Goal: Task Accomplishment & Management: Manage account settings

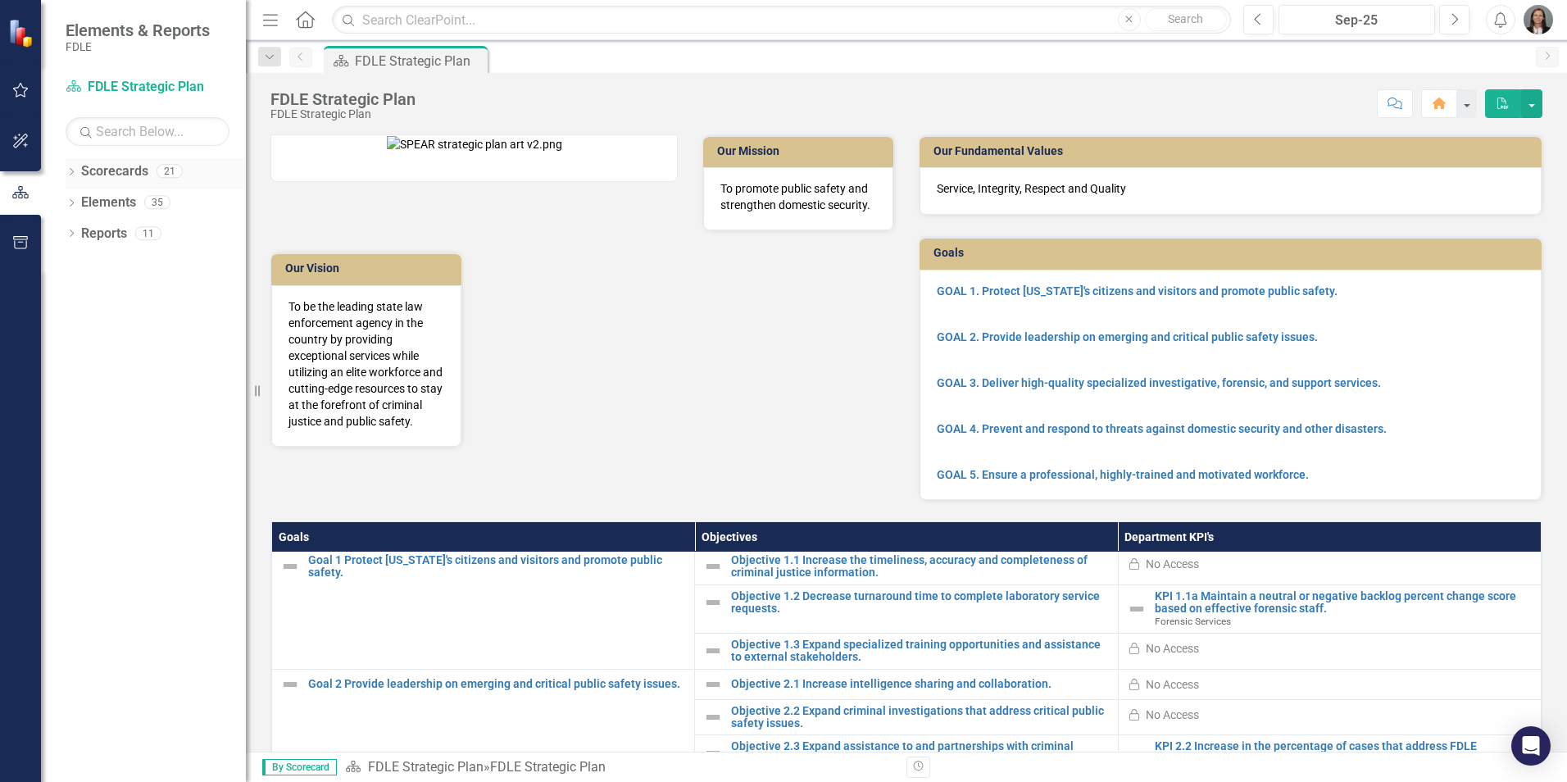
click at [72, 171] on icon "Dropdown" at bounding box center [71, 173] width 11 height 9
click at [76, 261] on icon "Dropdown" at bounding box center [80, 264] width 12 height 10
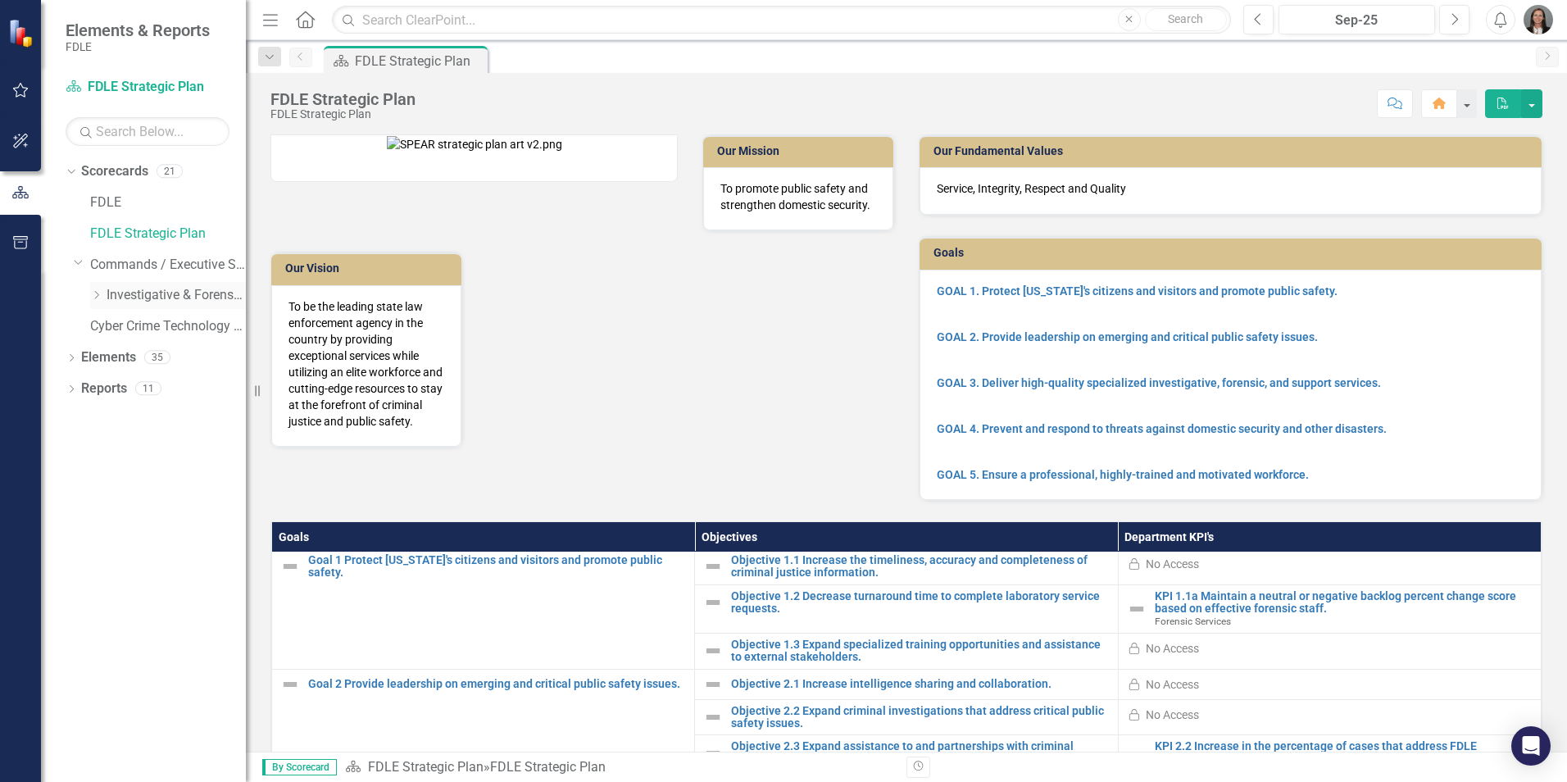
click at [100, 298] on icon "Dropdown" at bounding box center [96, 295] width 12 height 10
click at [116, 357] on icon "Dropdown" at bounding box center [113, 357] width 12 height 10
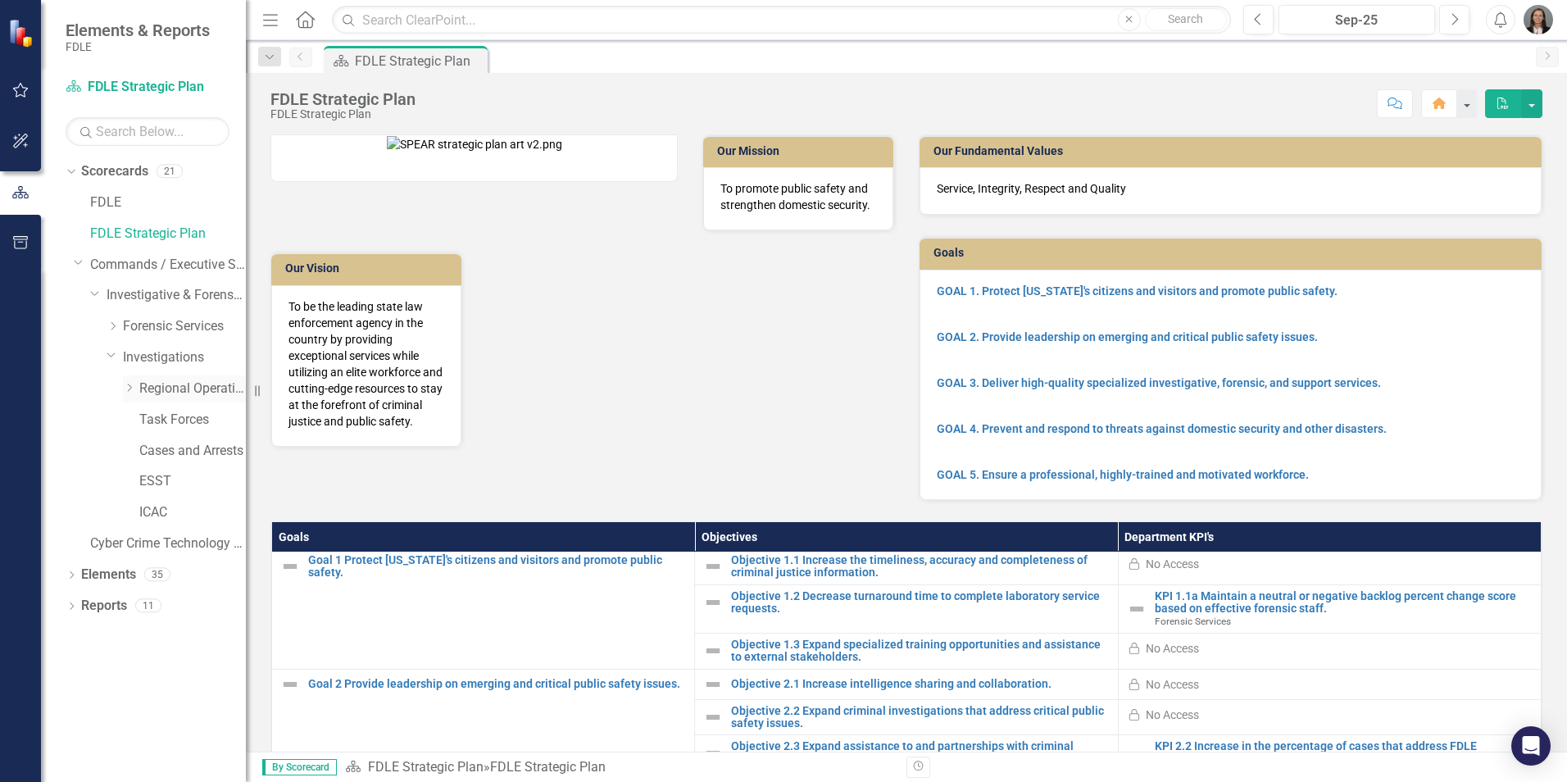
click at [133, 388] on icon "Dropdown" at bounding box center [129, 388] width 12 height 10
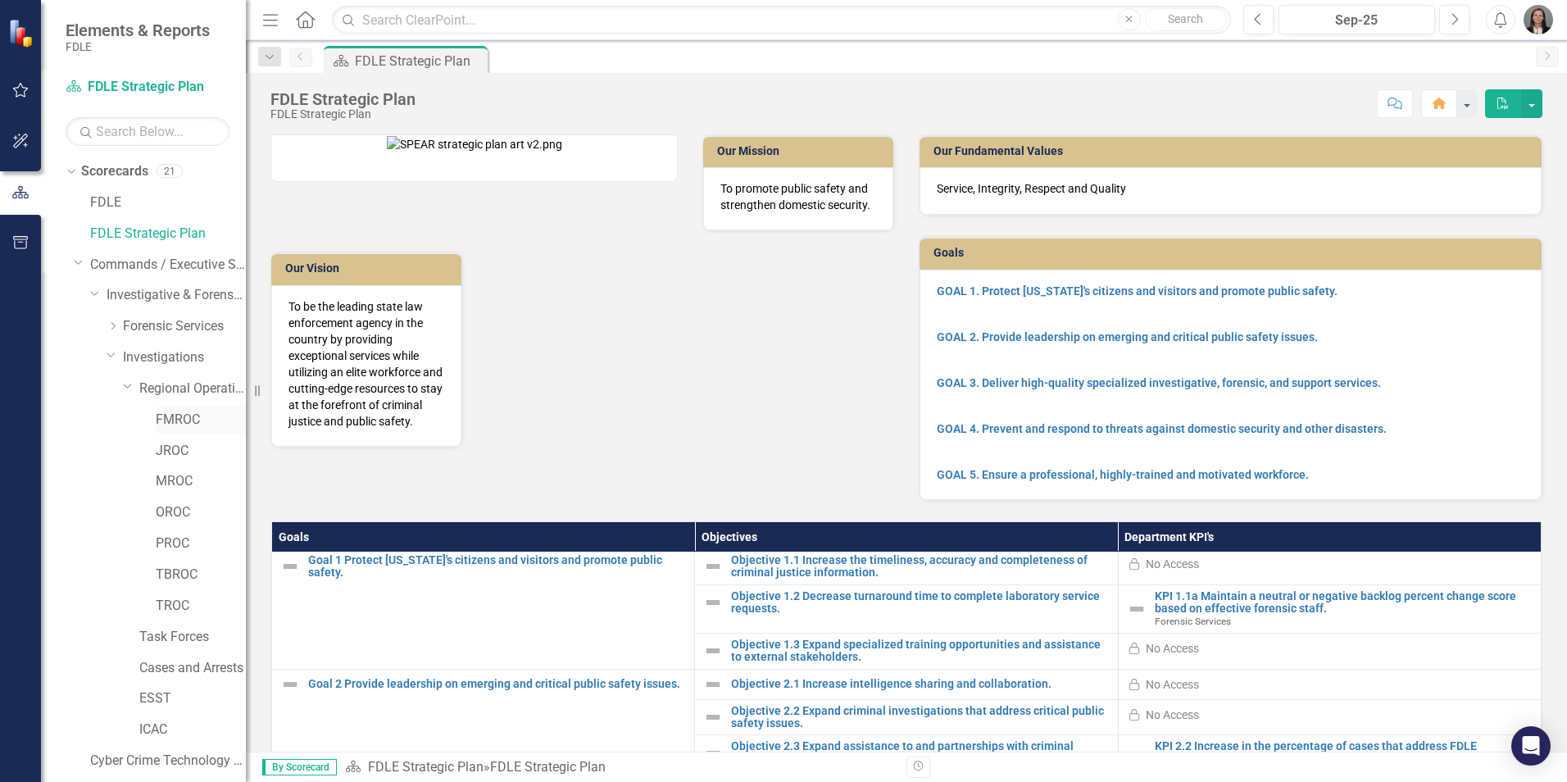
click at [169, 428] on link "FMROC" at bounding box center [201, 420] width 90 height 19
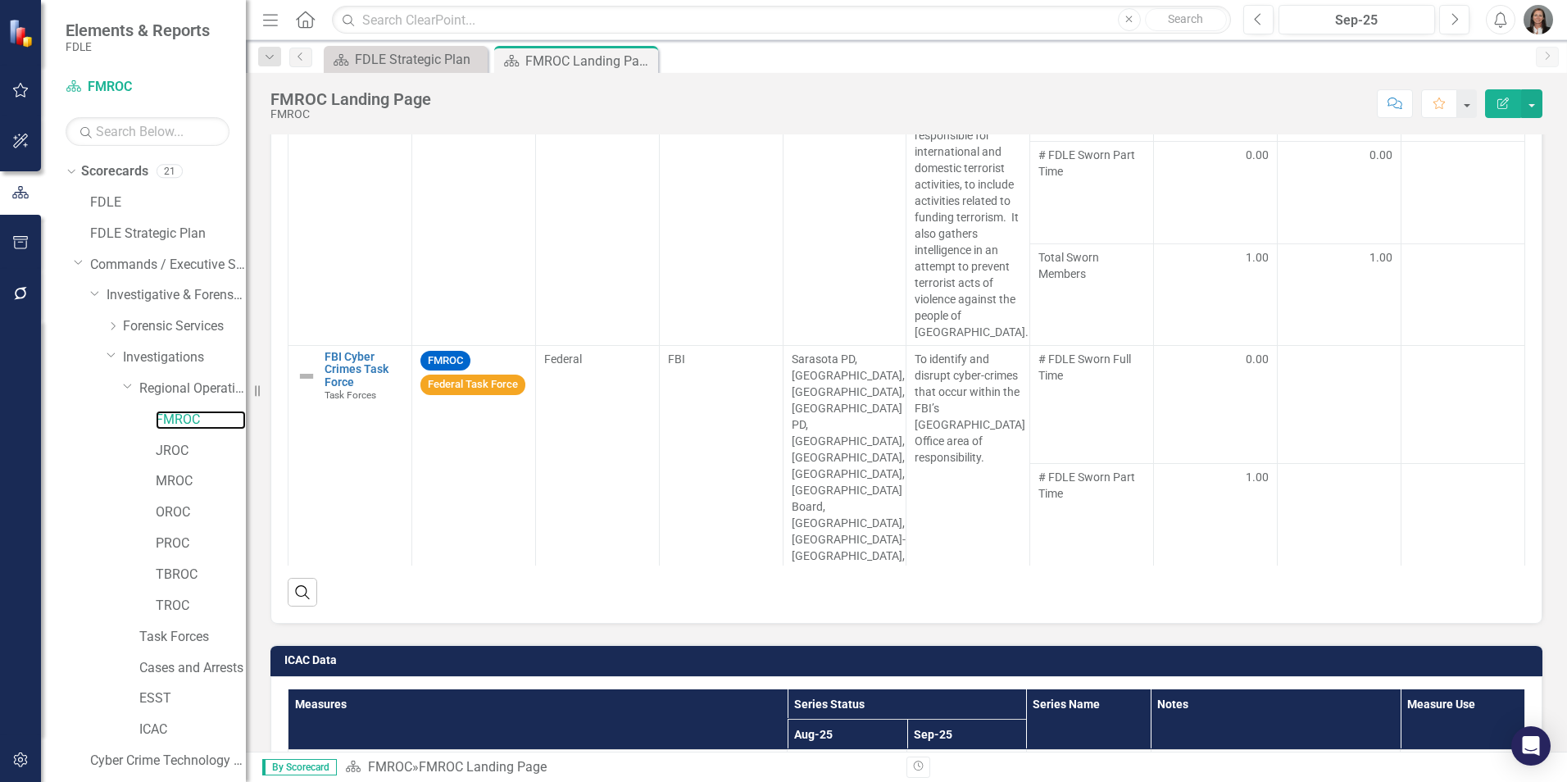
scroll to position [1444, 0]
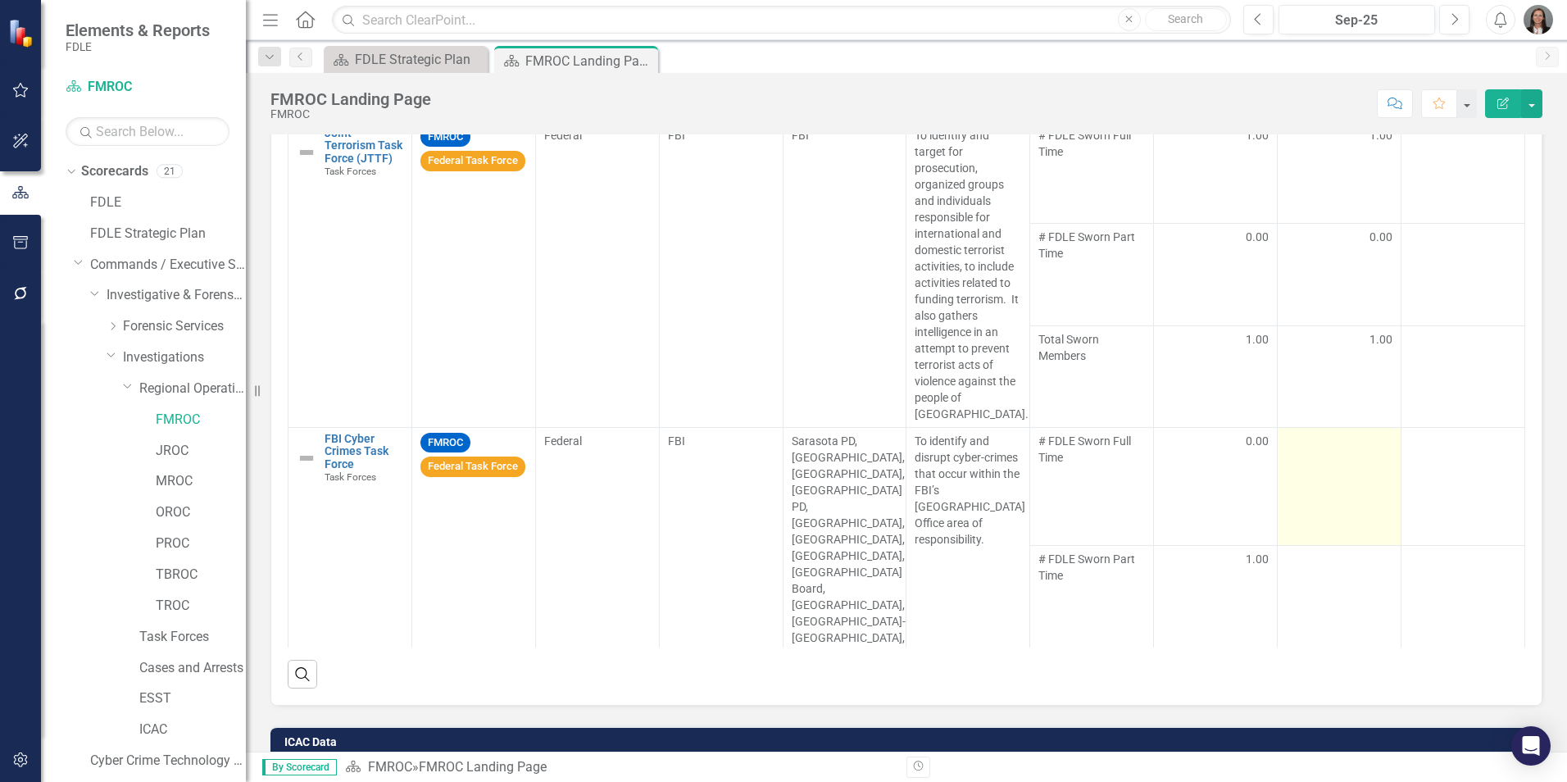
click at [1323, 453] on td at bounding box center [1340, 486] width 124 height 118
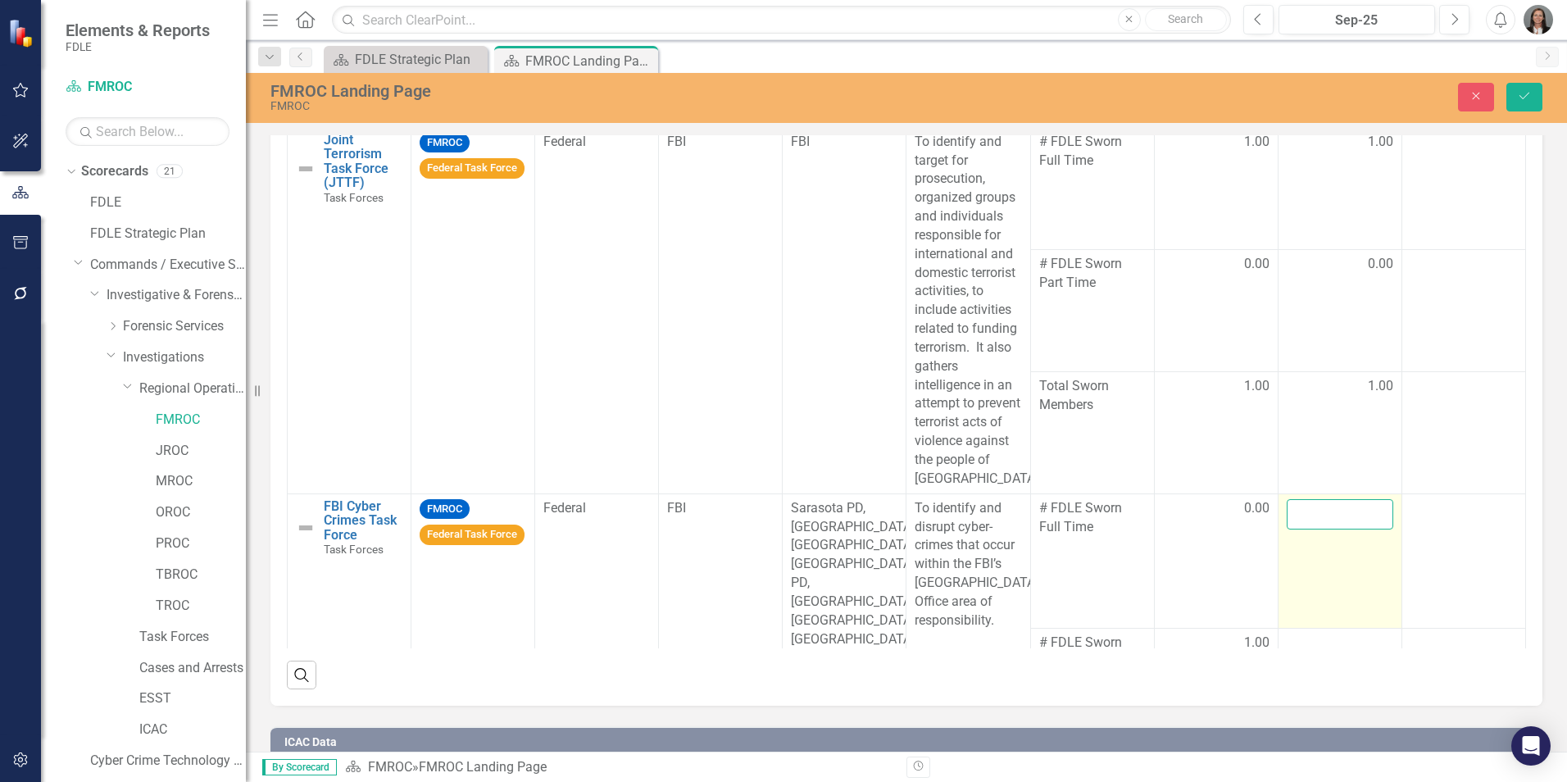
click at [1335, 530] on input "number" at bounding box center [1340, 514] width 107 height 30
type input "0"
click at [1308, 642] on td at bounding box center [1340, 695] width 124 height 134
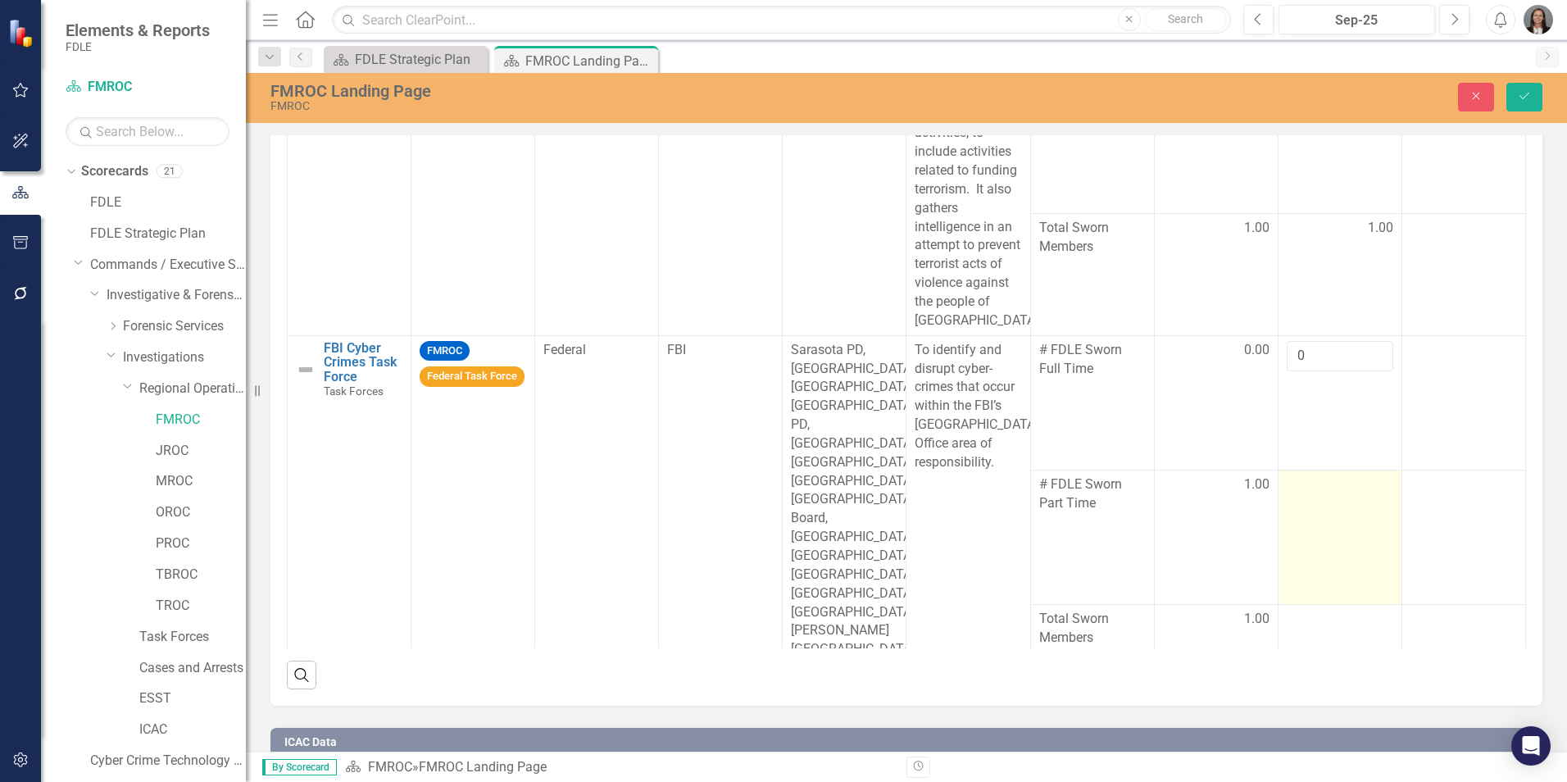
scroll to position [164, 0]
click at [1331, 470] on div at bounding box center [1340, 480] width 107 height 20
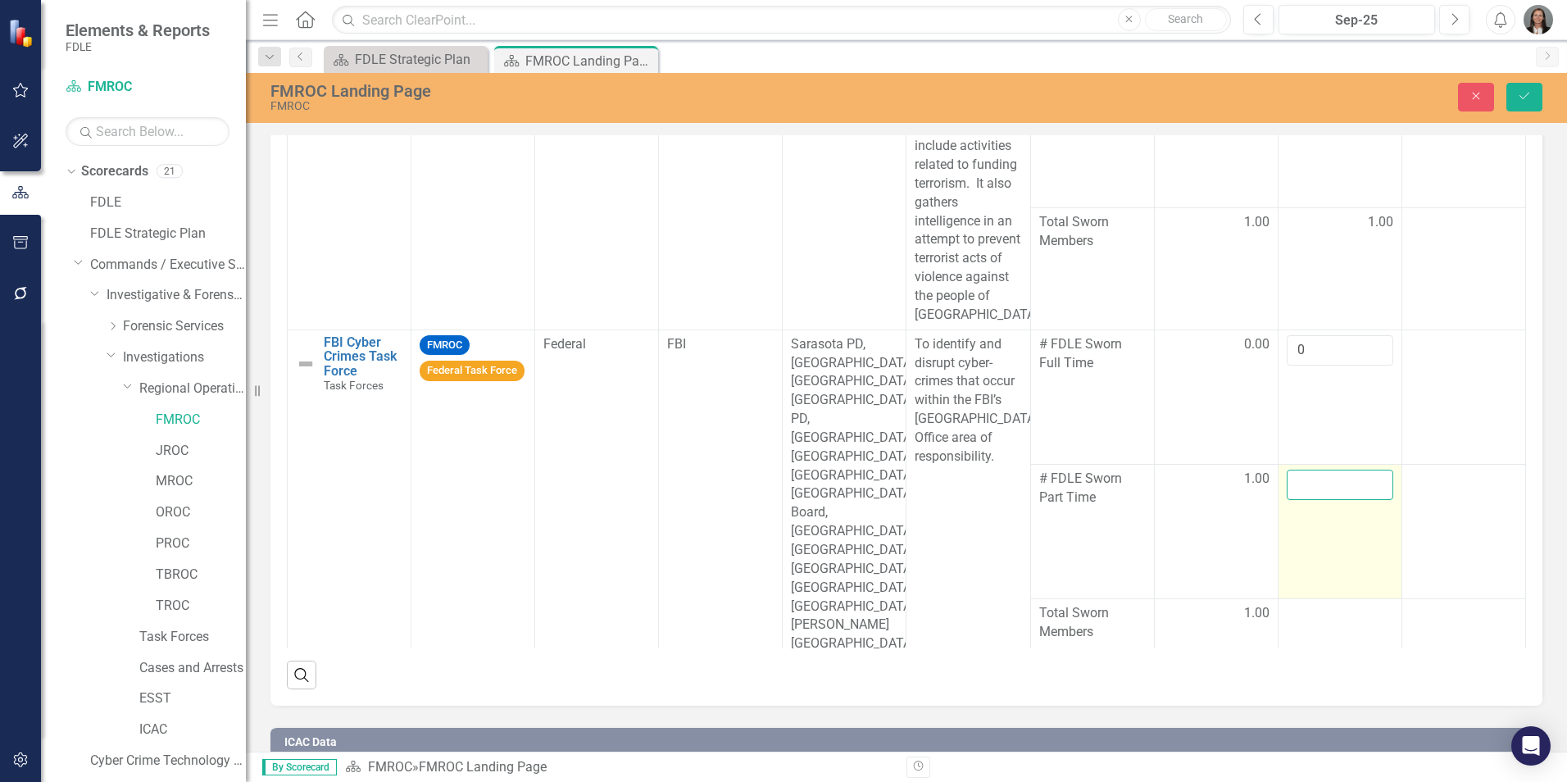
click at [1329, 470] on input "number" at bounding box center [1340, 485] width 107 height 30
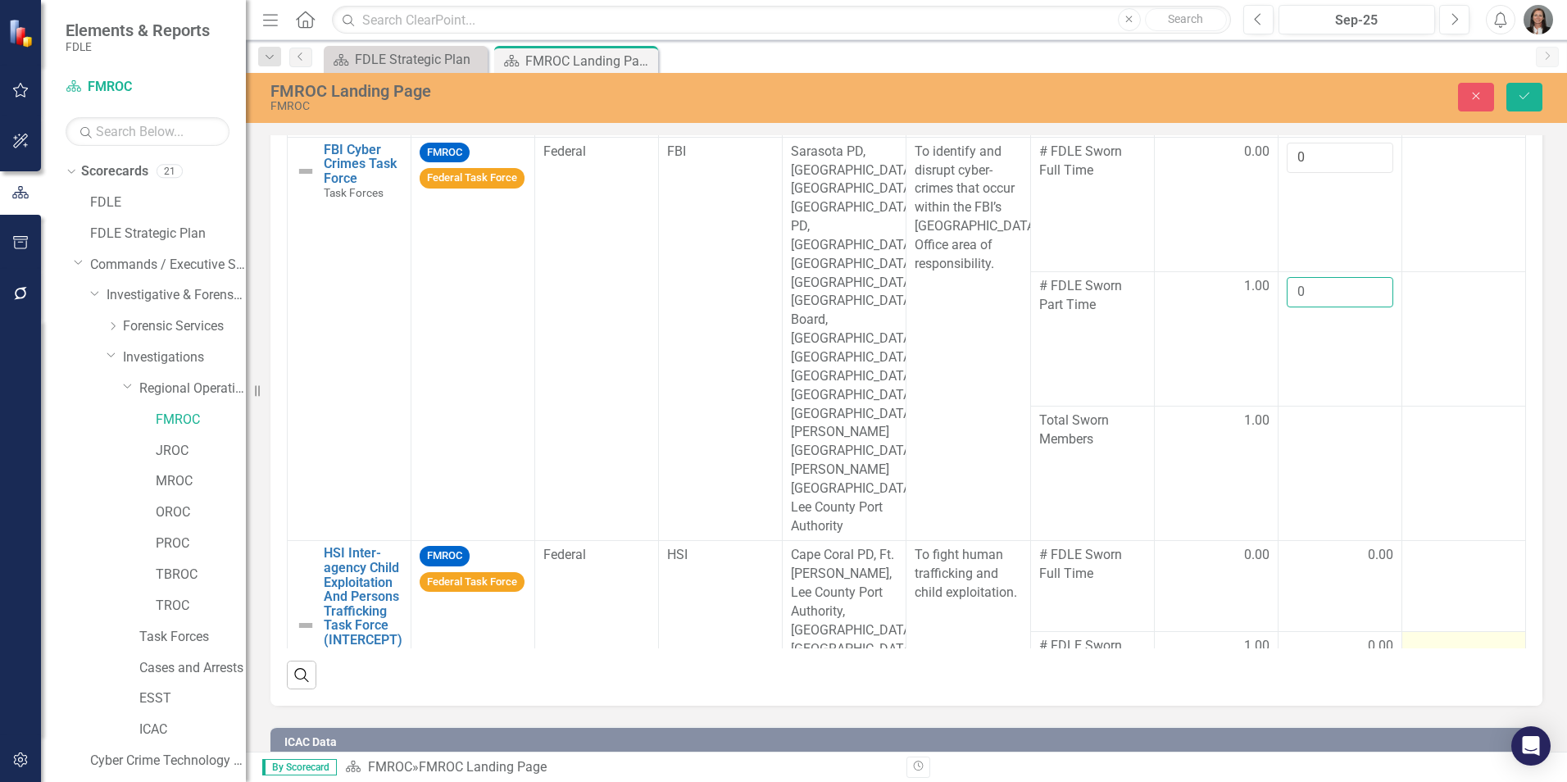
scroll to position [372, 0]
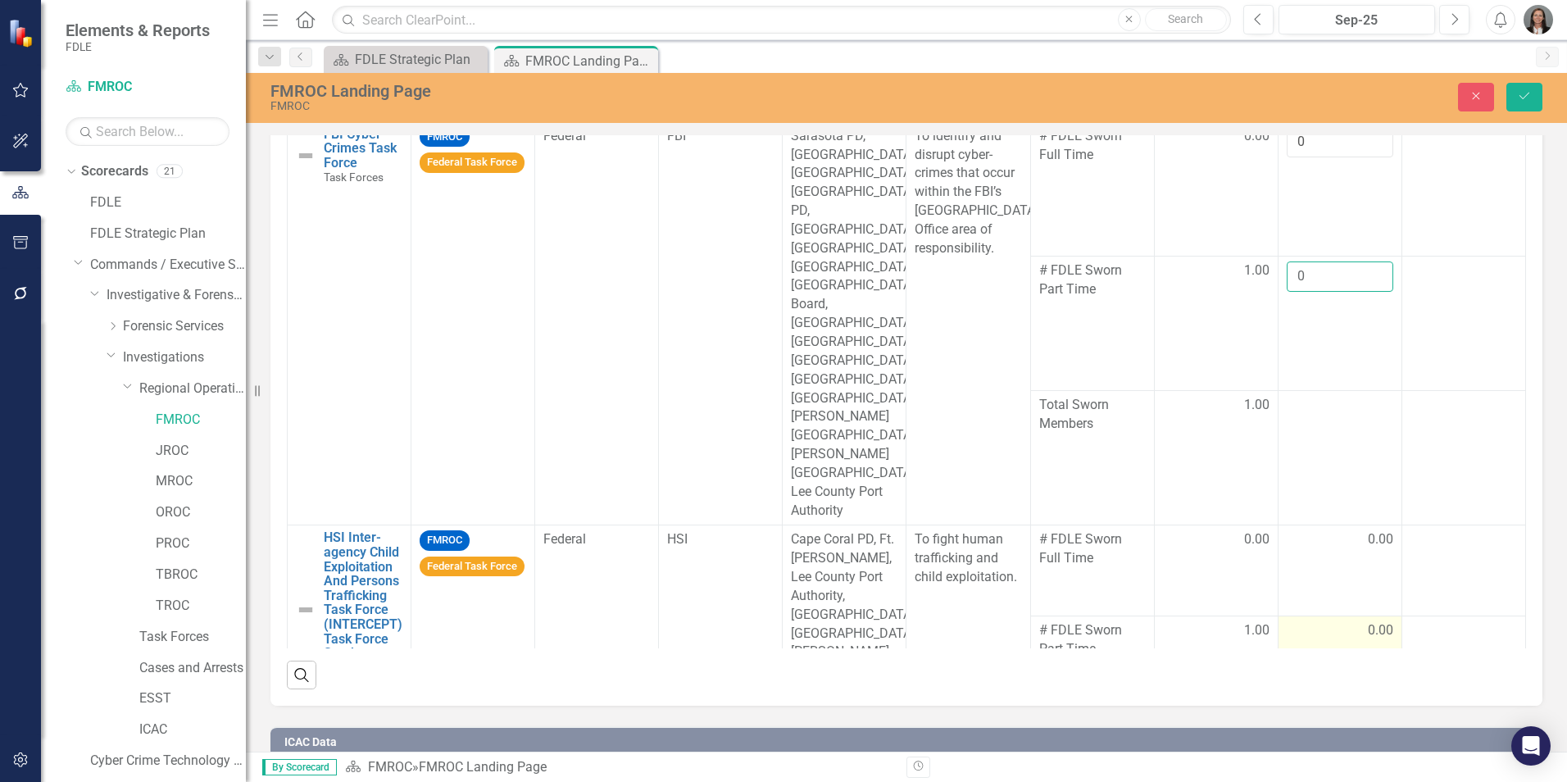
type input "0"
click at [1313, 616] on td "0.00" at bounding box center [1340, 661] width 124 height 91
click at [1307, 621] on input "0" at bounding box center [1340, 636] width 107 height 30
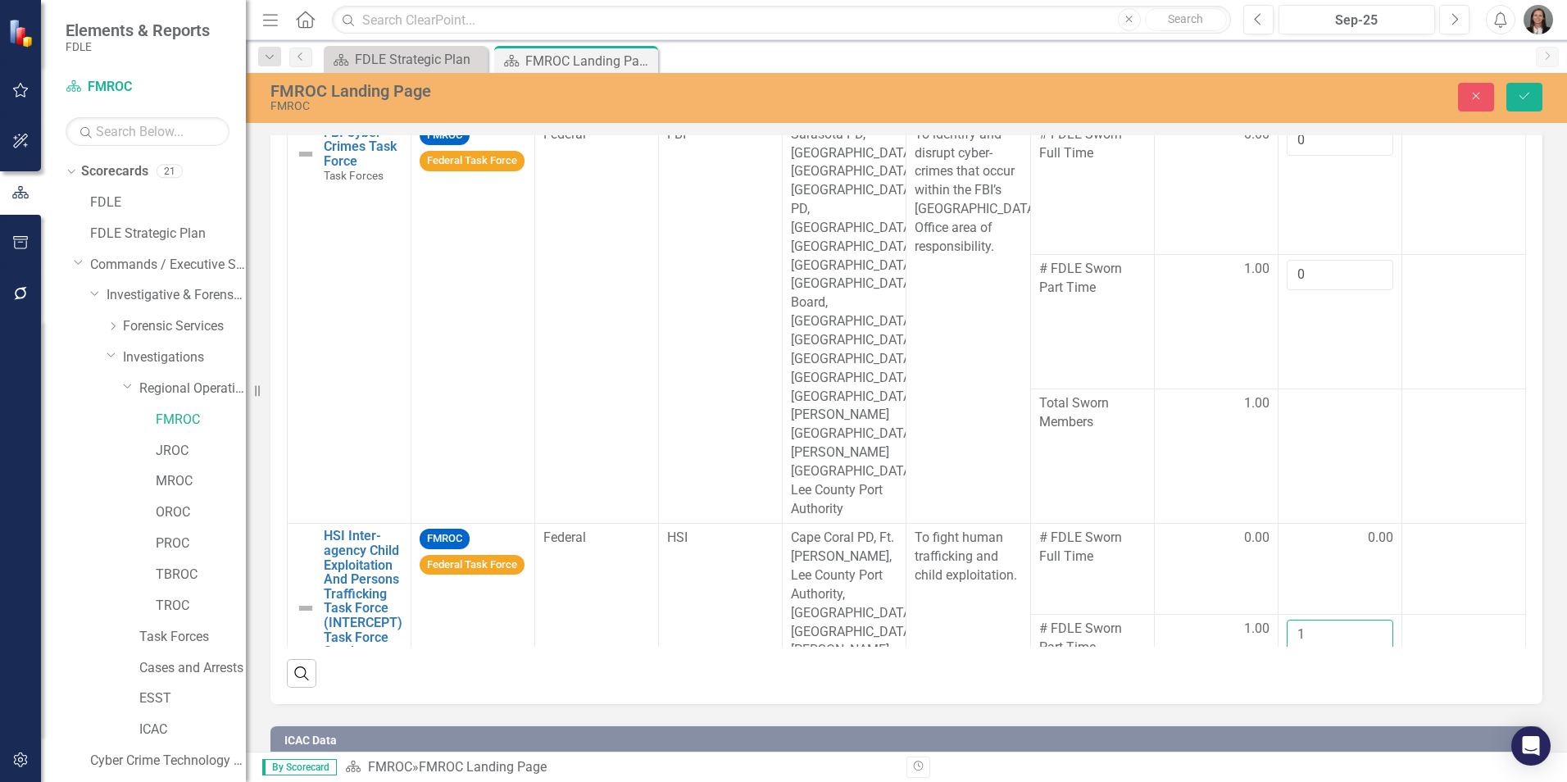
scroll to position [1452, 0]
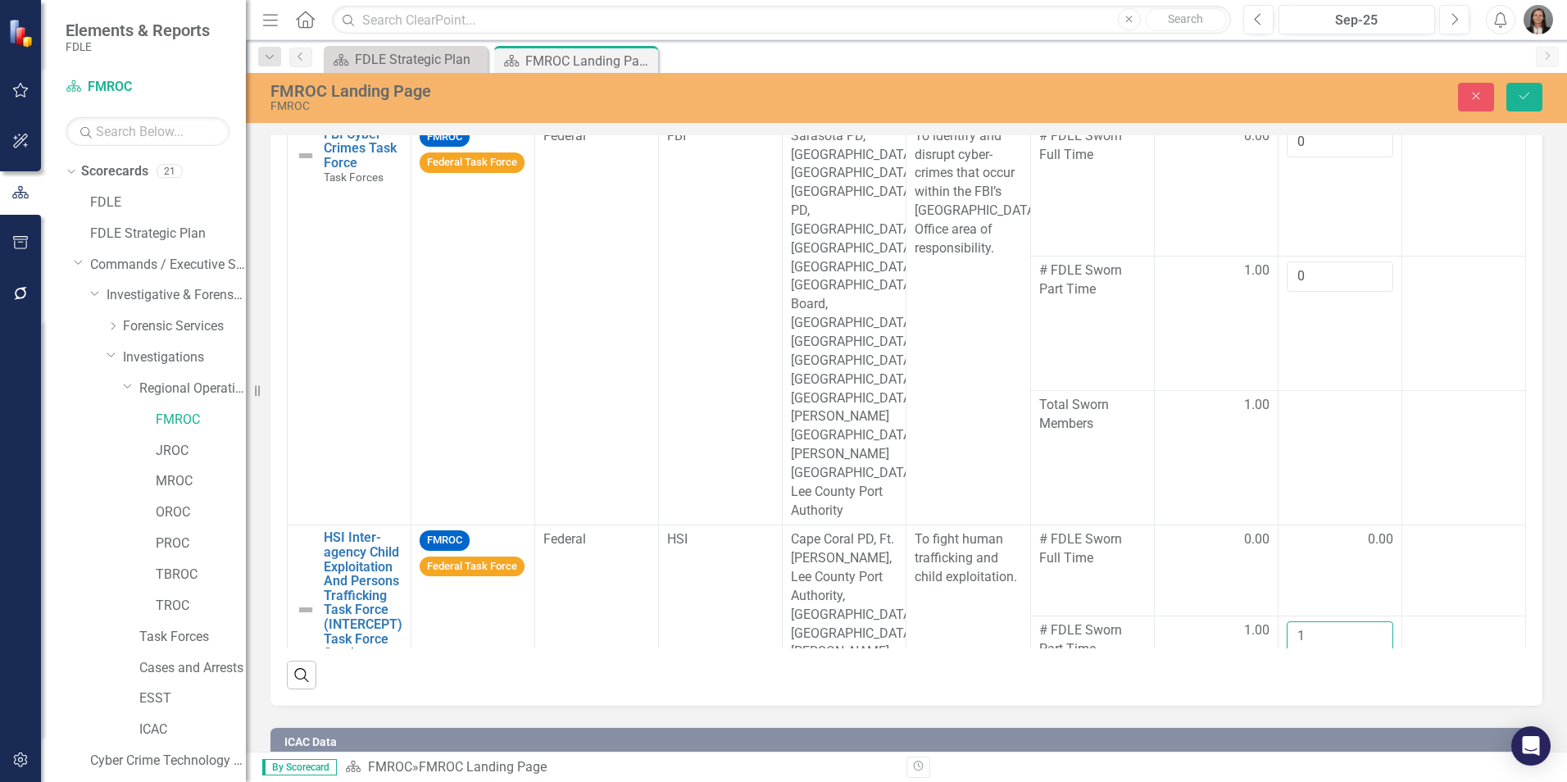
type input "1"
click at [1529, 93] on icon "Save" at bounding box center [1524, 95] width 15 height 11
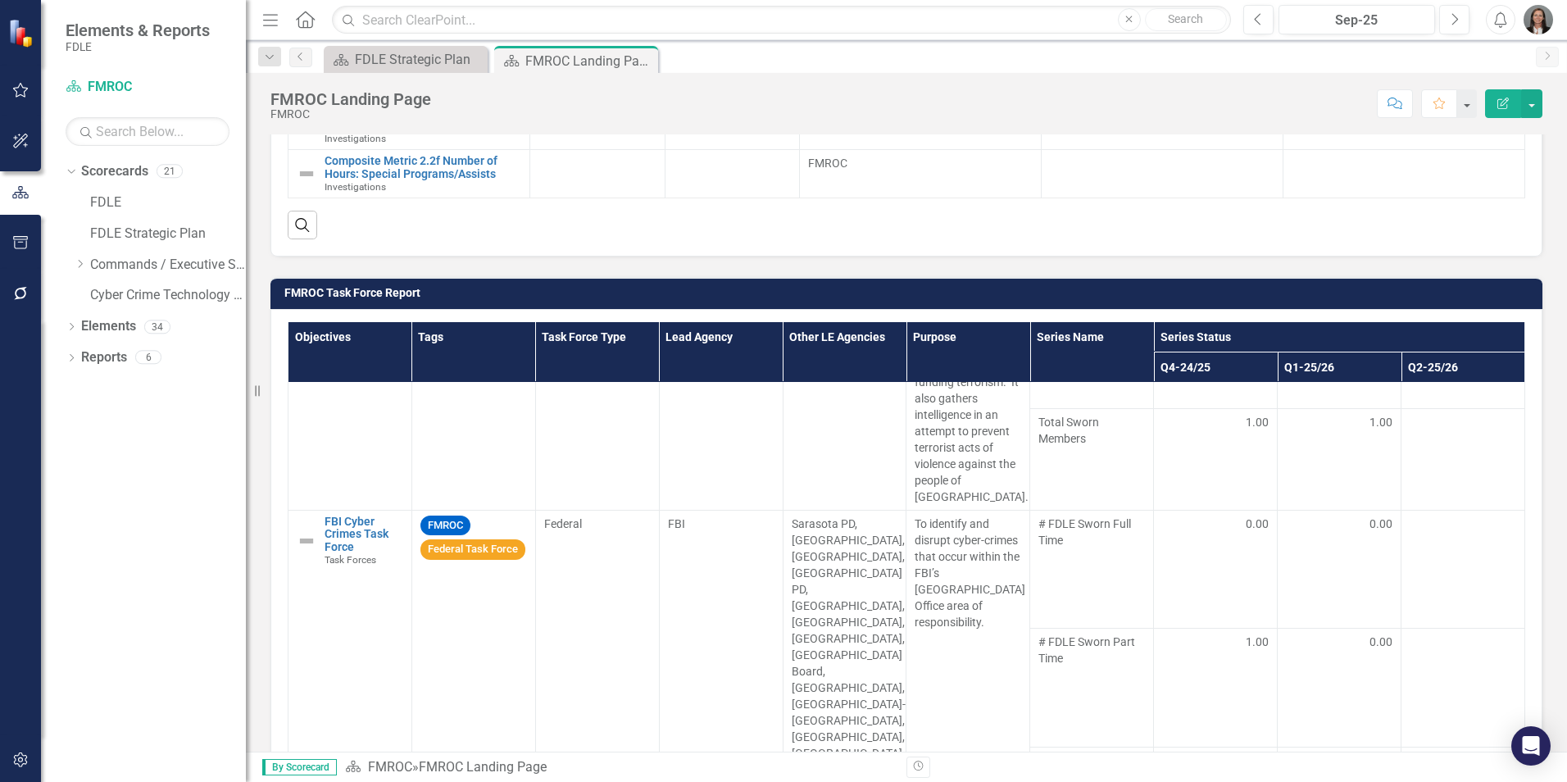
scroll to position [1066, 0]
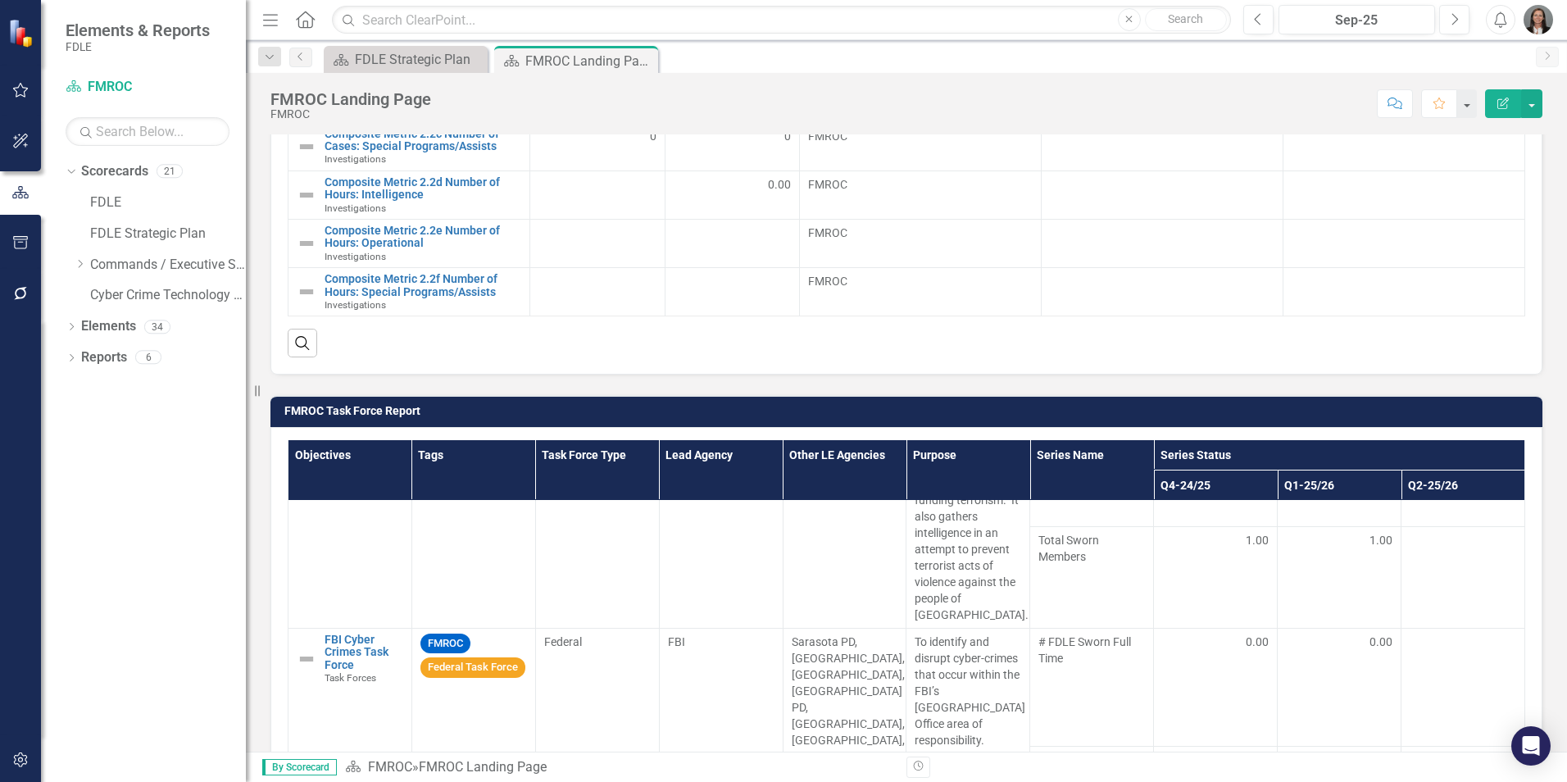
click at [1546, 20] on img "button" at bounding box center [1539, 20] width 30 height 30
click at [1467, 207] on link "Logout Log Out" at bounding box center [1488, 207] width 130 height 30
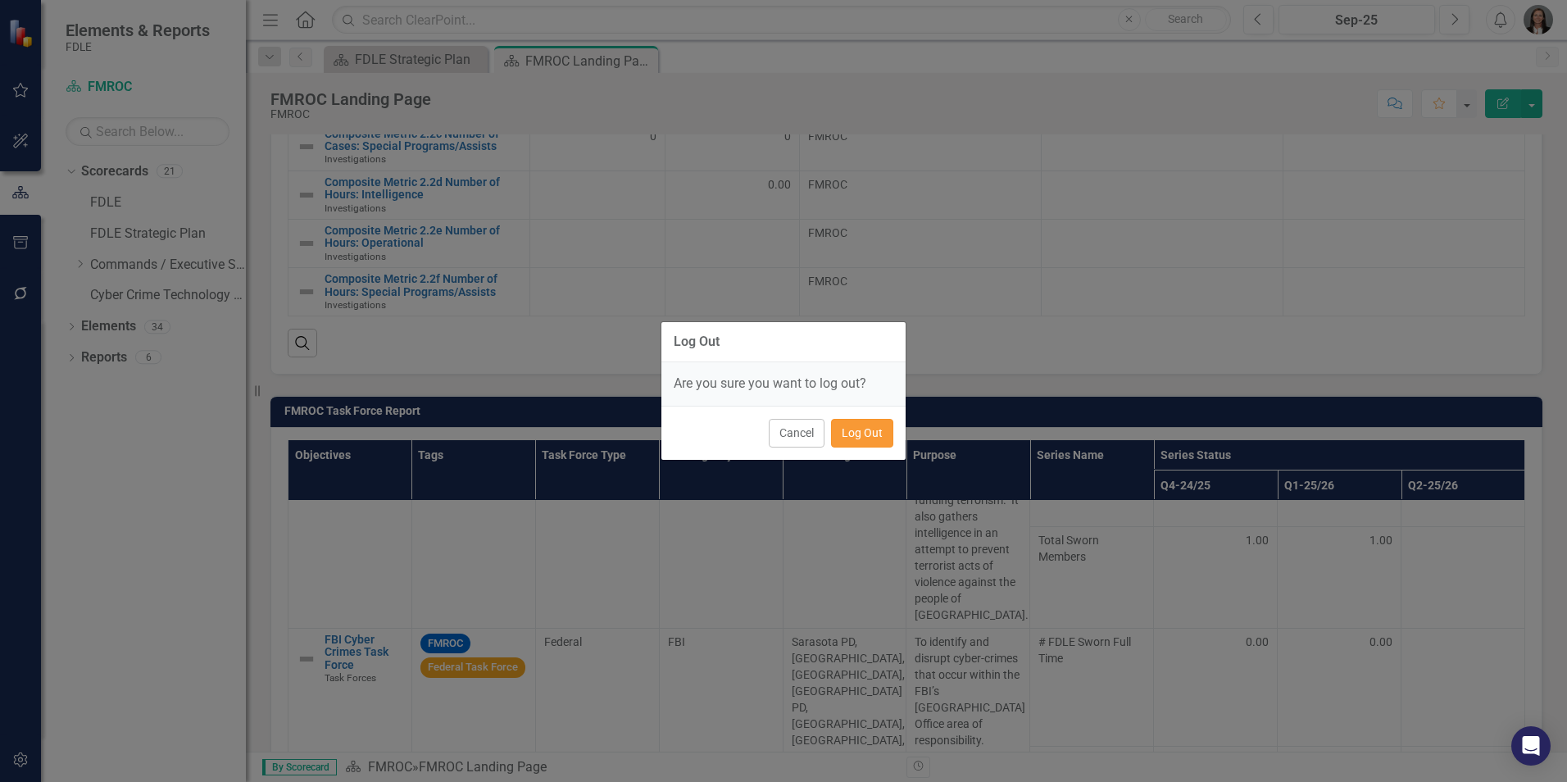
click at [840, 431] on button "Log Out" at bounding box center [862, 433] width 62 height 29
